Goal: Find specific page/section: Find specific page/section

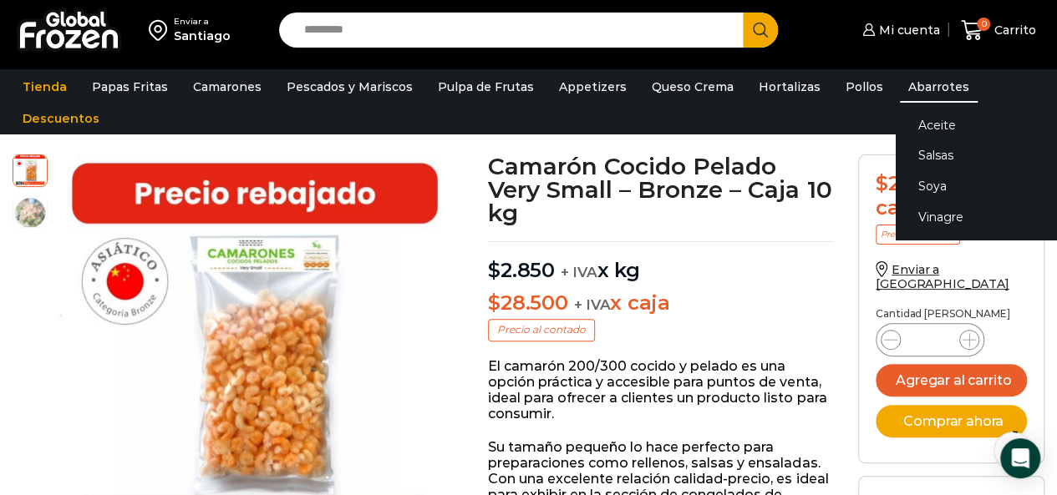
click at [909, 84] on link "Abarrotes" at bounding box center [939, 87] width 78 height 32
click at [924, 153] on link "Salsas" at bounding box center [1001, 155] width 211 height 31
click at [908, 89] on link "Abarrotes" at bounding box center [939, 87] width 78 height 32
click at [908, 156] on link "Salsas" at bounding box center [1001, 155] width 211 height 31
click at [919, 155] on link "Salsas" at bounding box center [1001, 155] width 211 height 31
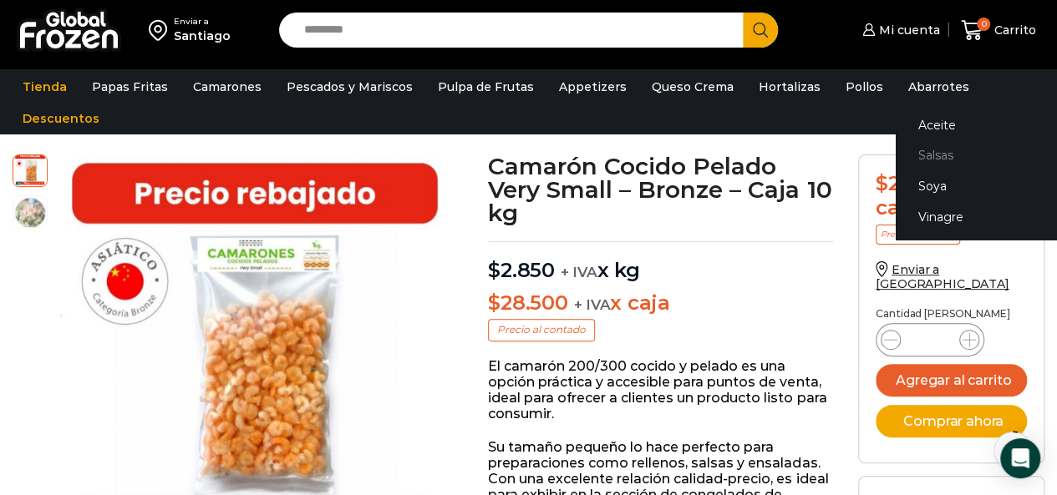
click at [912, 155] on link "Salsas" at bounding box center [1001, 155] width 211 height 31
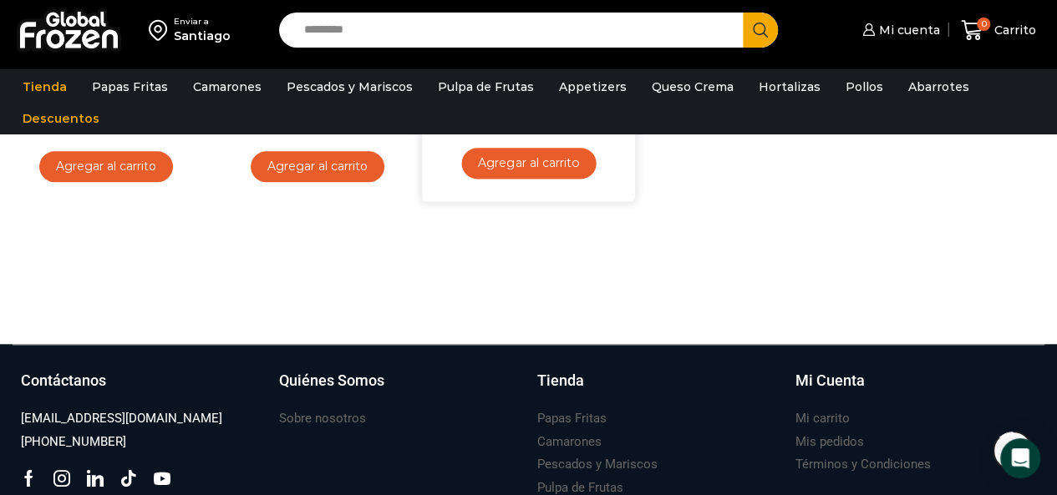
scroll to position [585, 0]
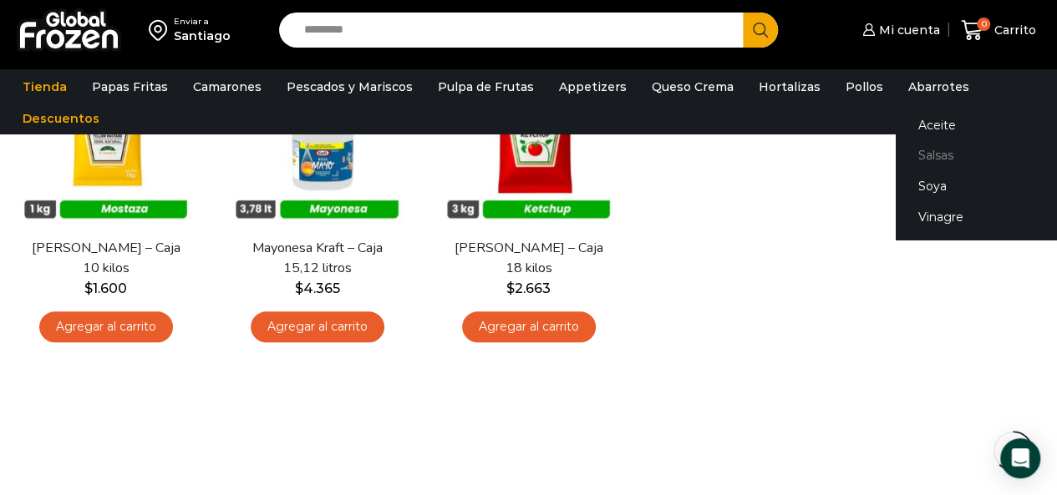
click at [915, 158] on link "Salsas" at bounding box center [1001, 155] width 211 height 31
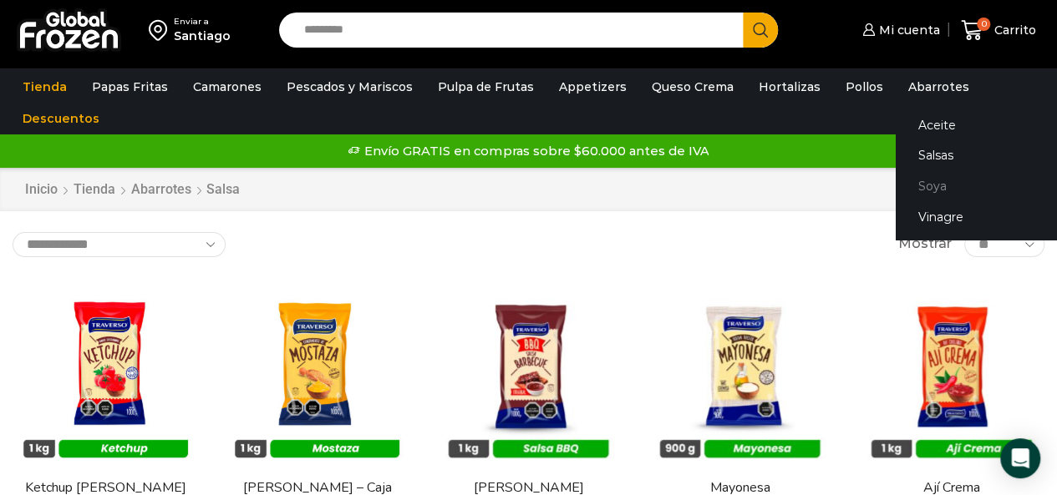
click at [916, 186] on link "Soya" at bounding box center [1001, 186] width 211 height 31
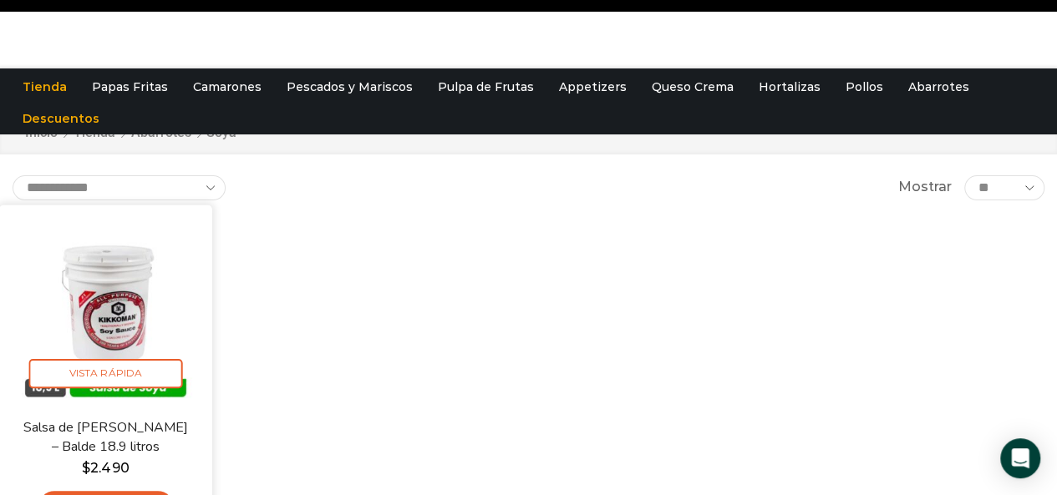
scroll to position [84, 0]
